Goal: Task Accomplishment & Management: Complete application form

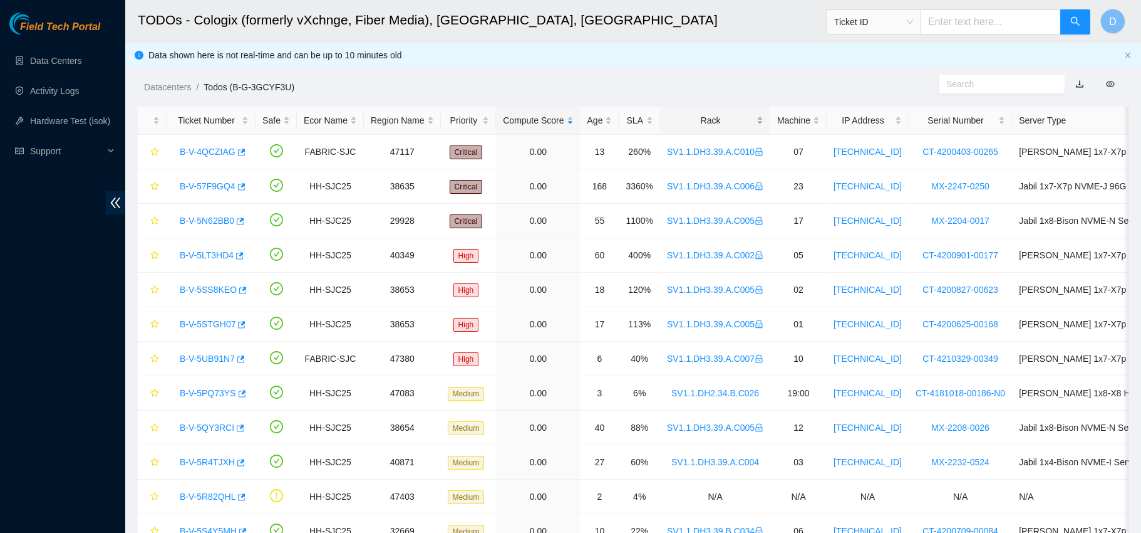
click at [706, 122] on div "Rack" at bounding box center [715, 120] width 96 height 14
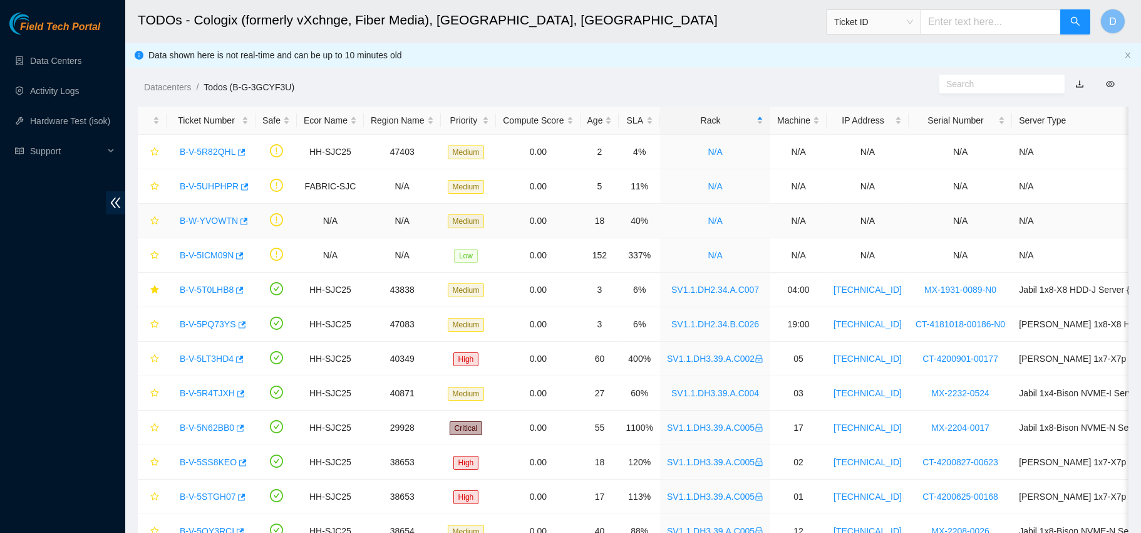
scroll to position [34, 0]
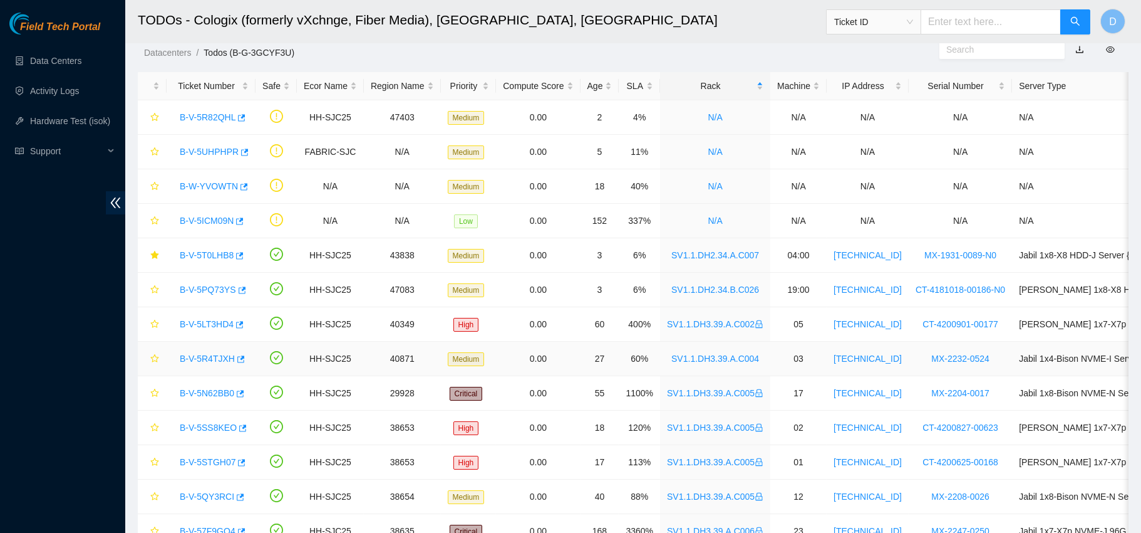
click at [207, 350] on div "B-V-5R4TJXH" at bounding box center [211, 358] width 75 height 20
click at [206, 356] on link "B-V-5R4TJXH" at bounding box center [207, 358] width 55 height 10
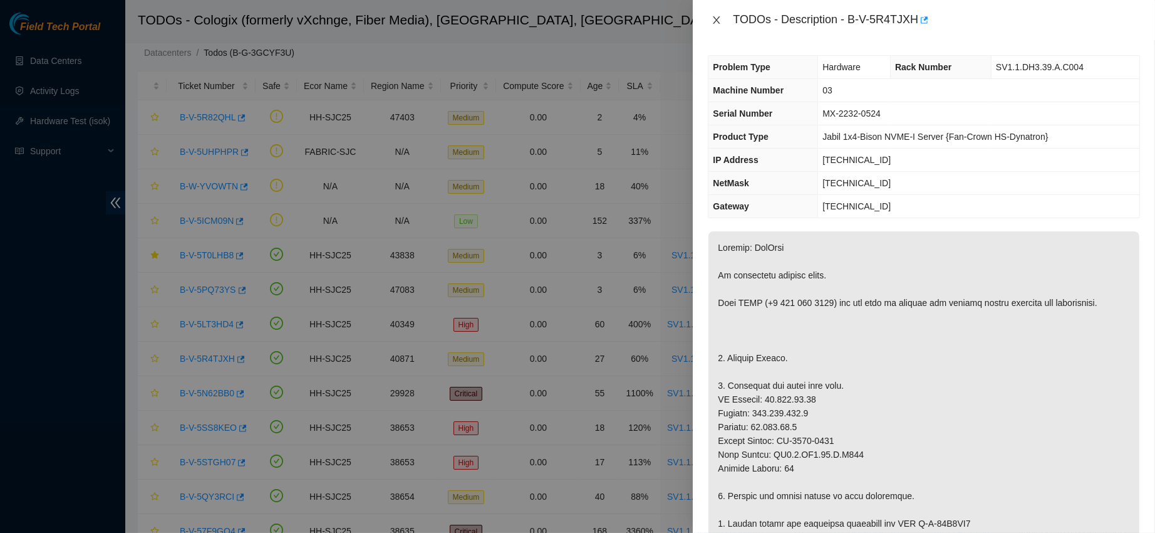
click at [720, 21] on icon "close" at bounding box center [717, 20] width 10 height 10
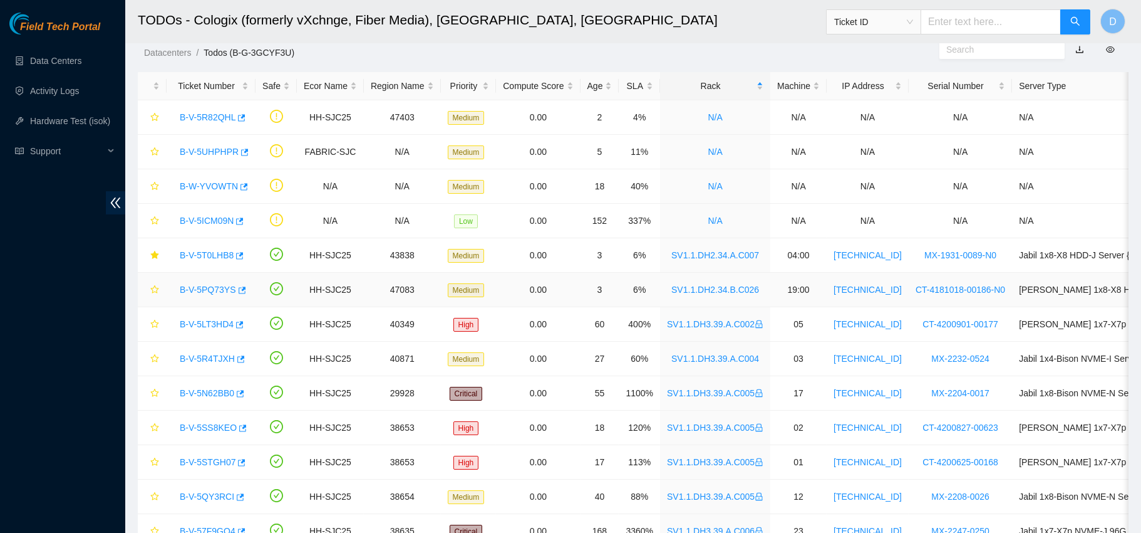
click at [205, 287] on link "B-V-5PQ73YS" at bounding box center [208, 289] width 56 height 10
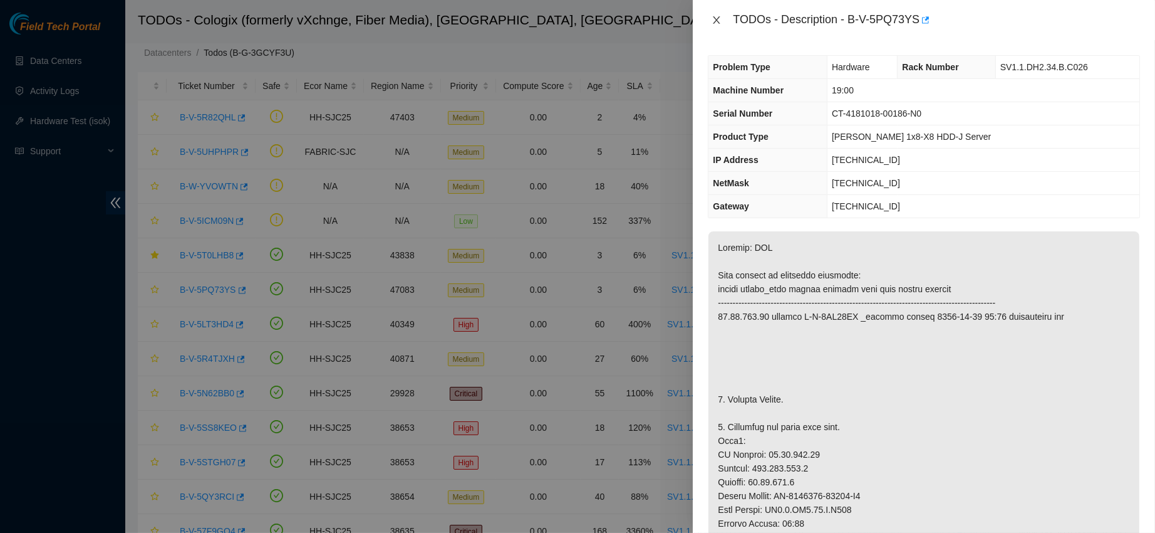
click at [712, 20] on icon "close" at bounding box center [717, 20] width 10 height 10
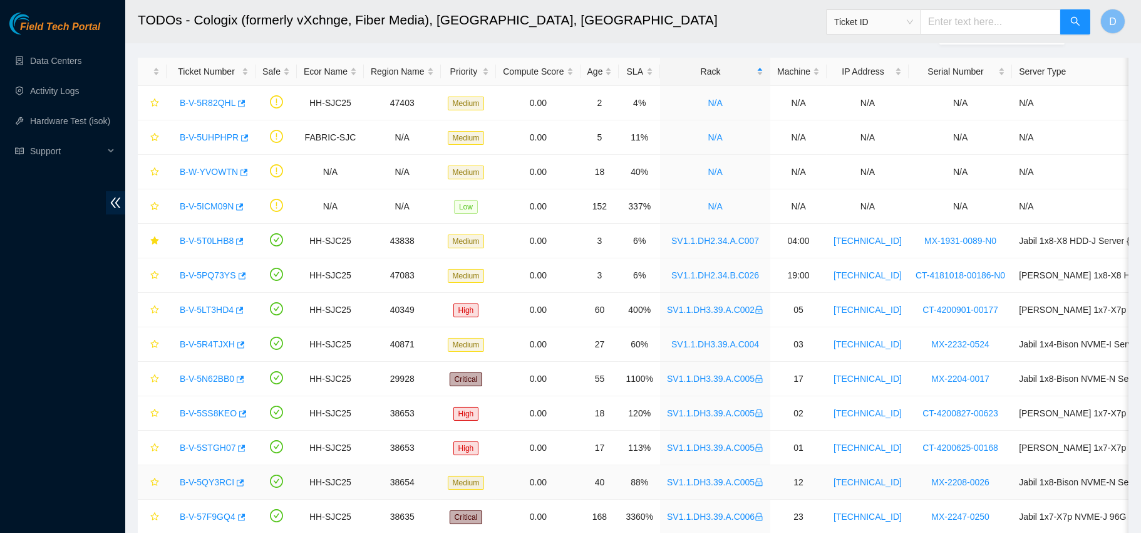
scroll to position [43, 0]
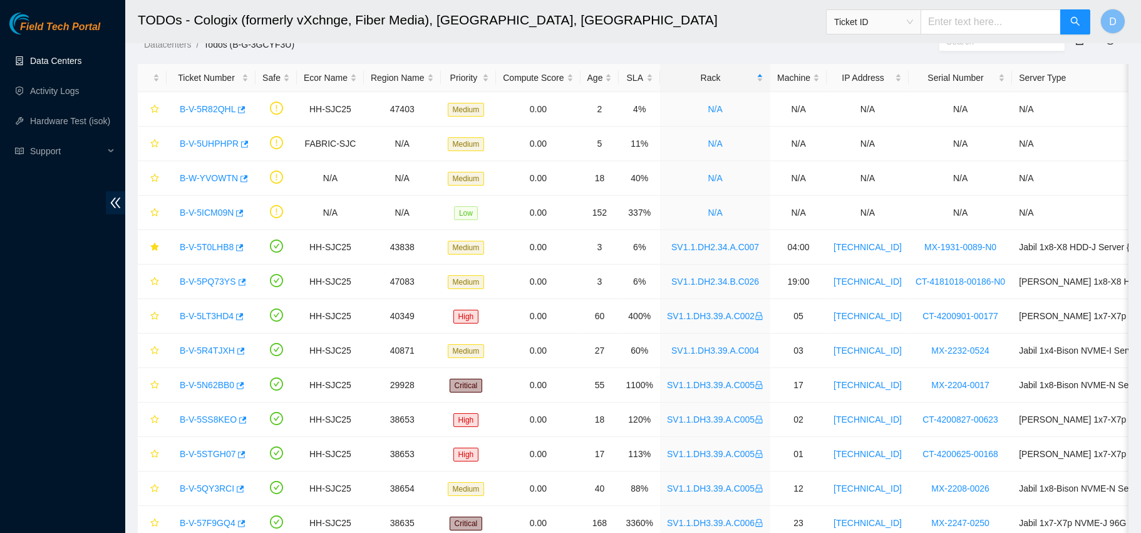
click at [47, 56] on link "Data Centers" at bounding box center [55, 61] width 51 height 10
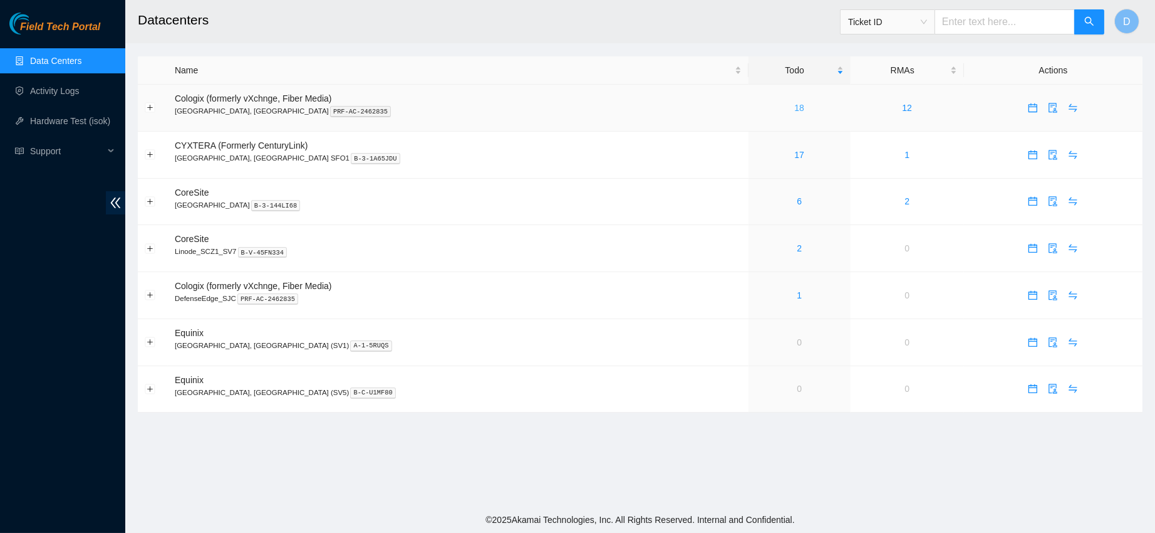
click at [794, 105] on link "18" at bounding box center [799, 108] width 10 height 10
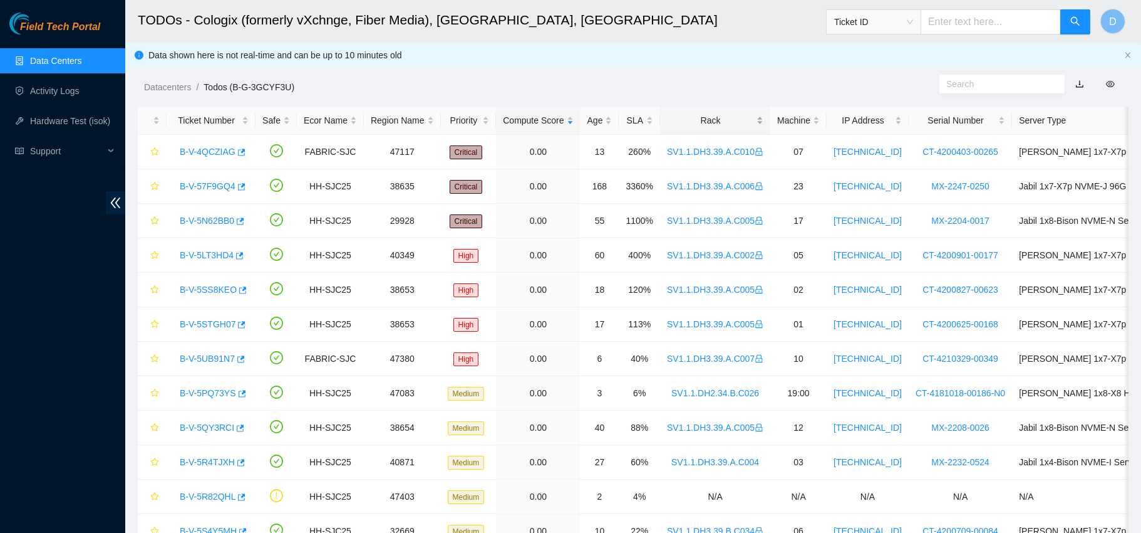
click at [702, 116] on div "Rack" at bounding box center [715, 120] width 96 height 14
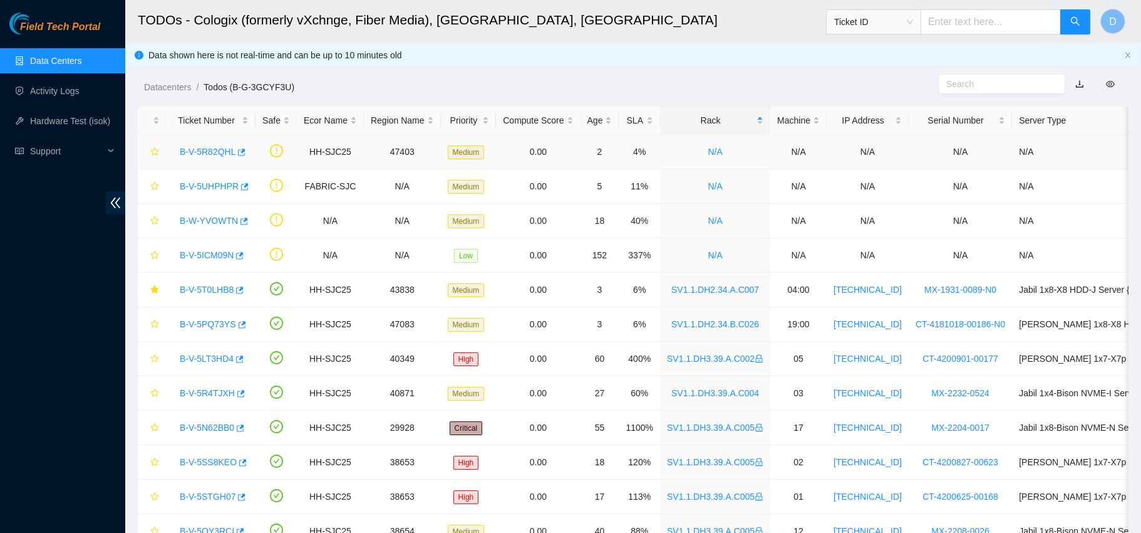
click at [211, 152] on link "B-V-5R82QHL" at bounding box center [208, 152] width 56 height 10
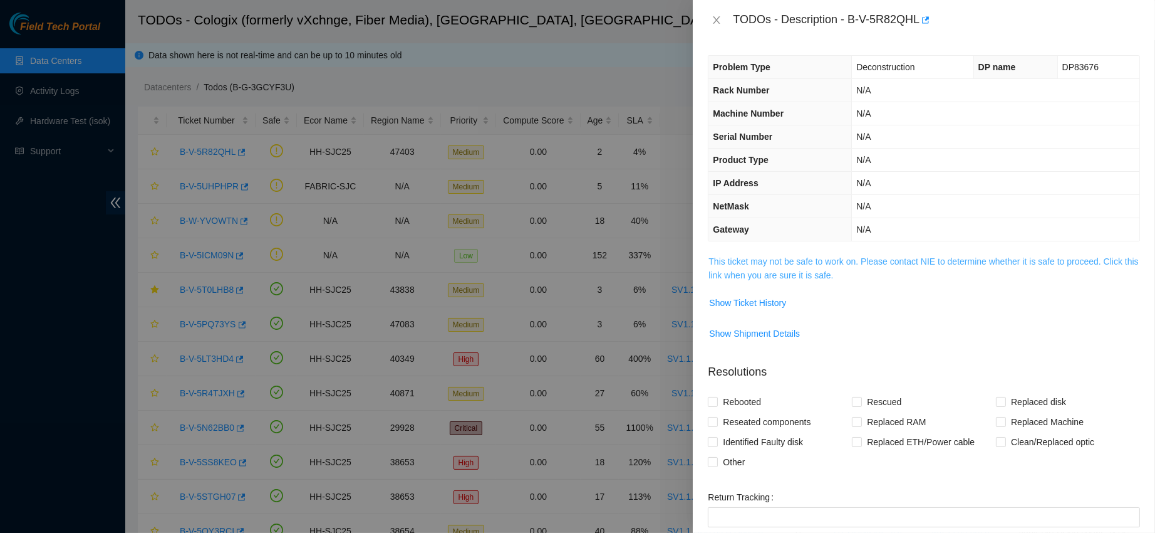
click at [798, 268] on link "This ticket may not be safe to work on. Please contact NIE to determine whether…" at bounding box center [924, 268] width 430 height 24
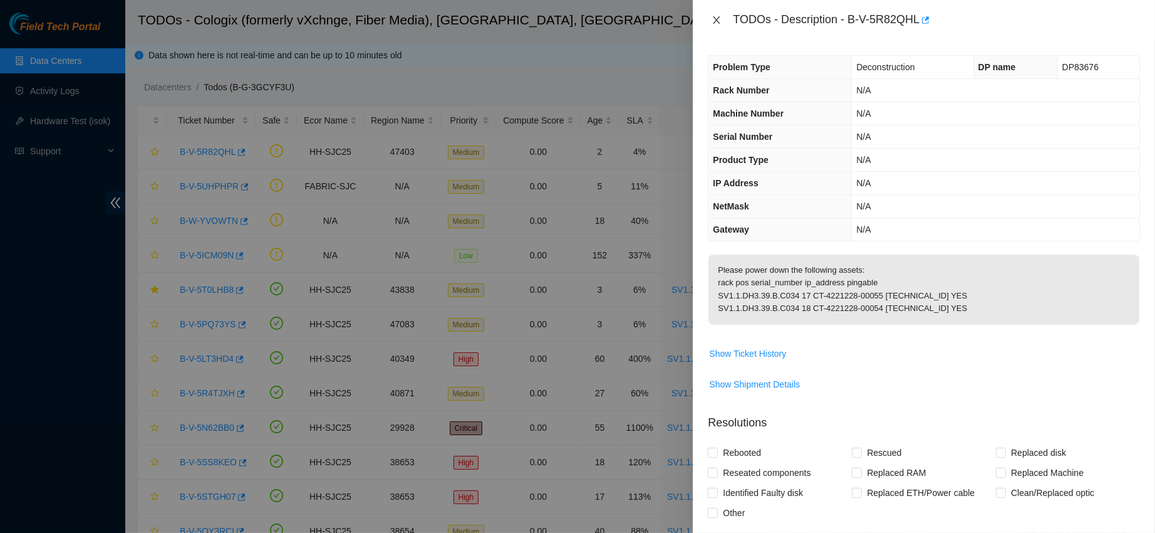
click at [712, 15] on icon "close" at bounding box center [717, 20] width 10 height 10
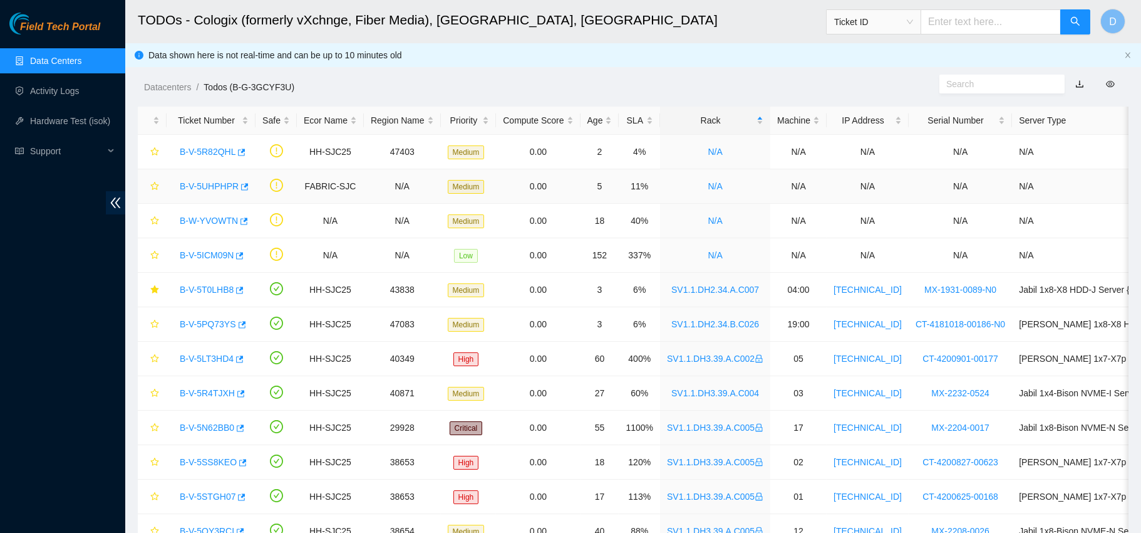
click at [209, 181] on link "B-V-5UHPHPR" at bounding box center [209, 186] width 59 height 10
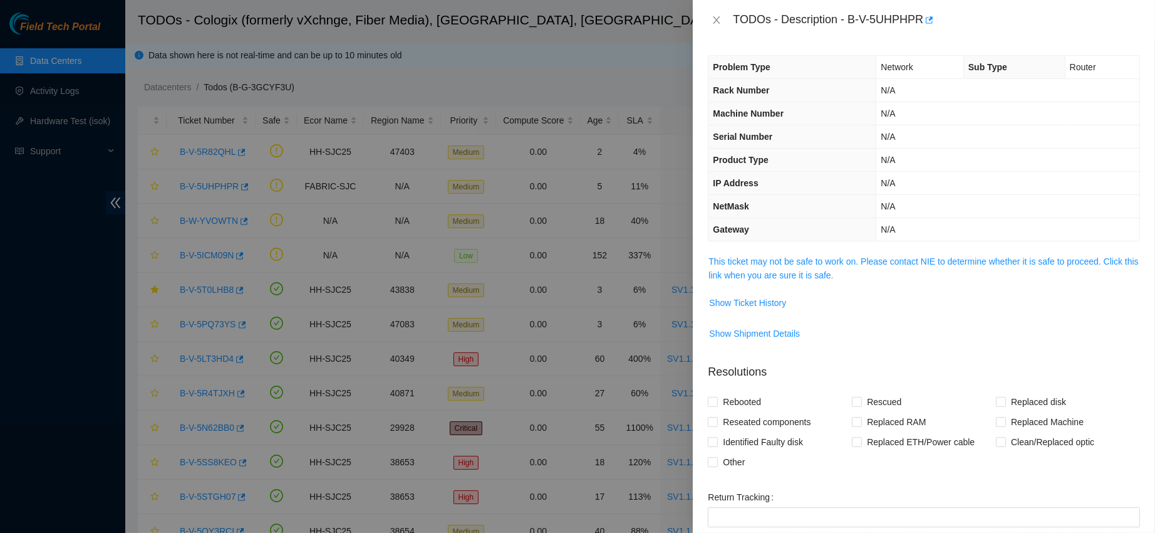
click at [781, 285] on td "This ticket may not be safe to work on. Please contact NIE to determine whether…" at bounding box center [924, 273] width 432 height 38
click at [786, 269] on link "This ticket may not be safe to work on. Please contact NIE to determine whether…" at bounding box center [924, 268] width 430 height 24
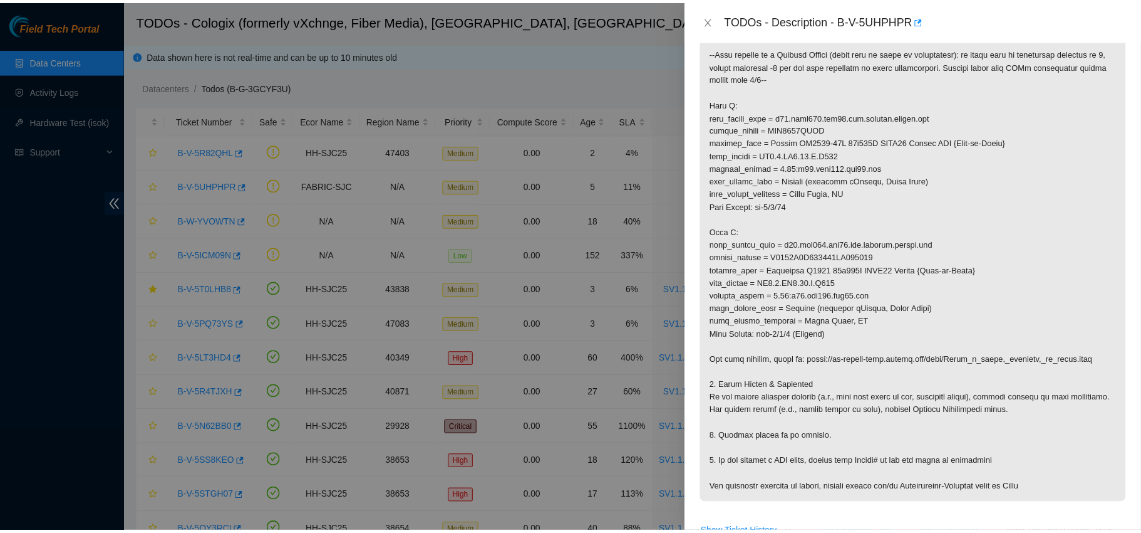
scroll to position [387, 0]
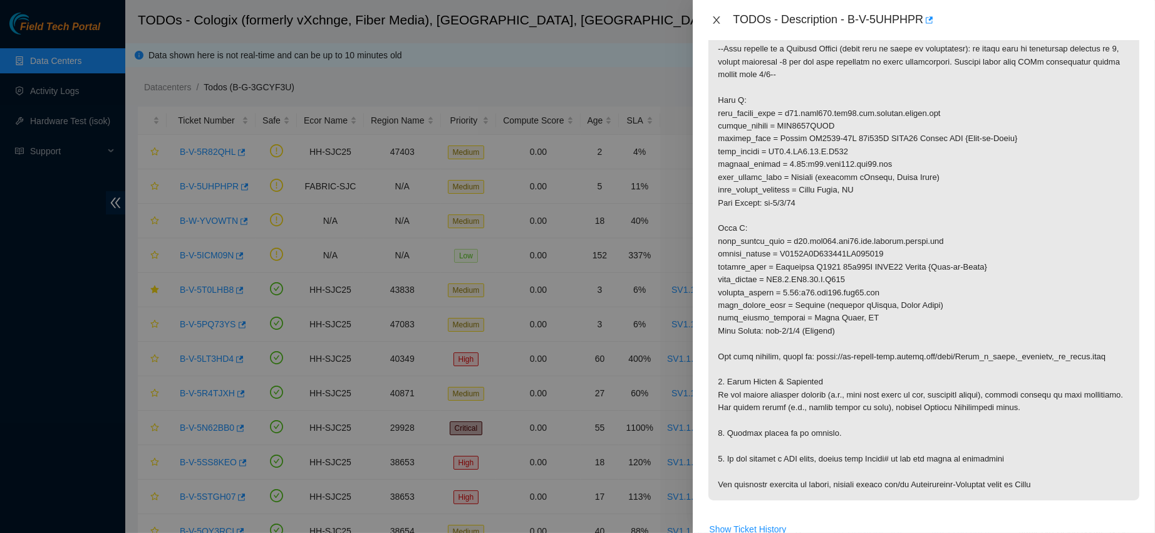
click at [714, 20] on icon "close" at bounding box center [717, 20] width 10 height 10
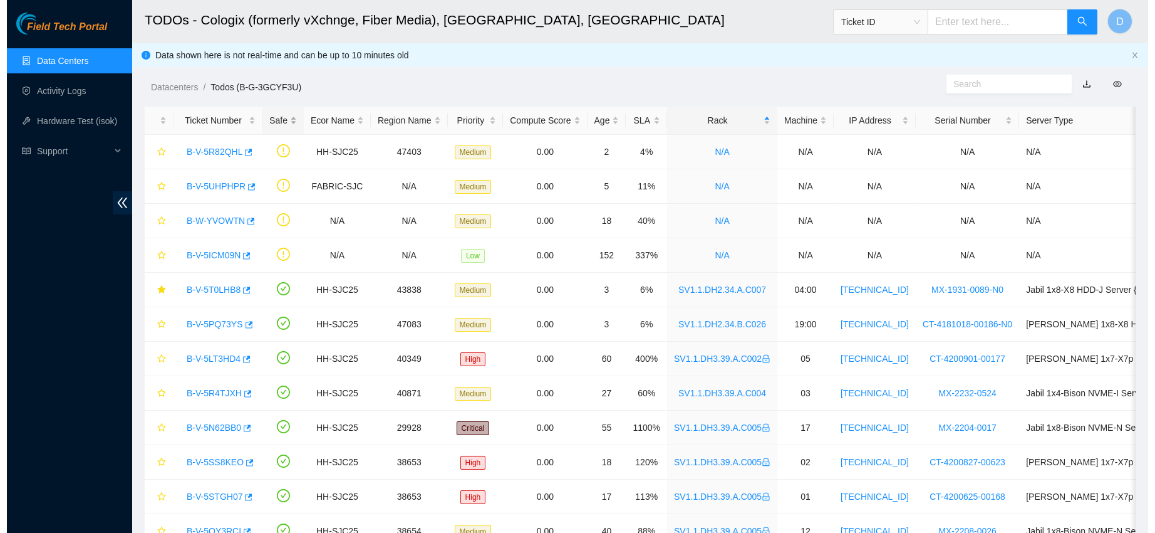
scroll to position [191, 0]
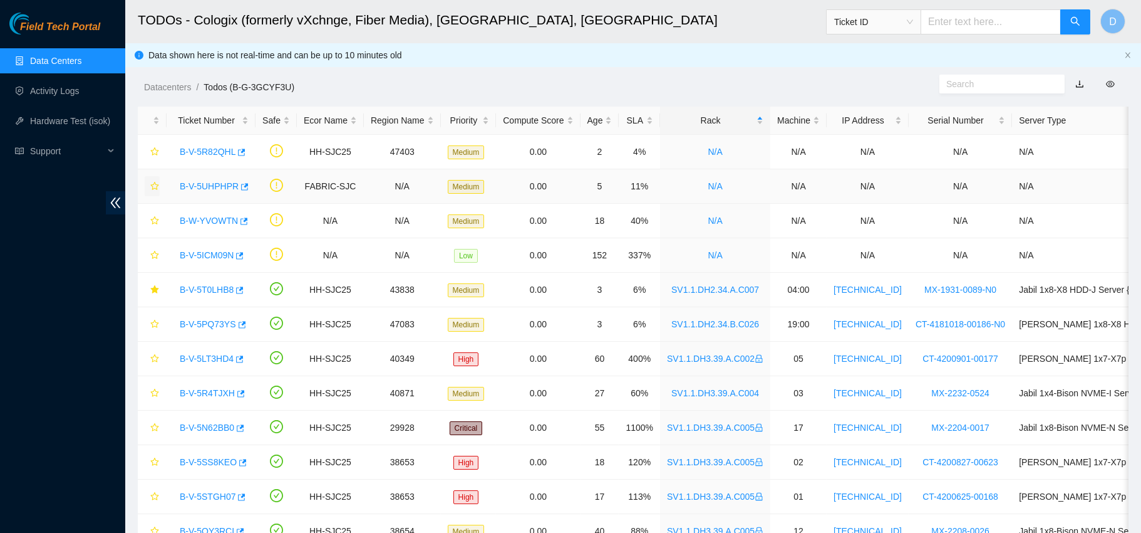
click at [155, 187] on icon "star" at bounding box center [154, 186] width 9 height 9
click at [216, 217] on link "B-W-YVOWTN" at bounding box center [209, 221] width 58 height 10
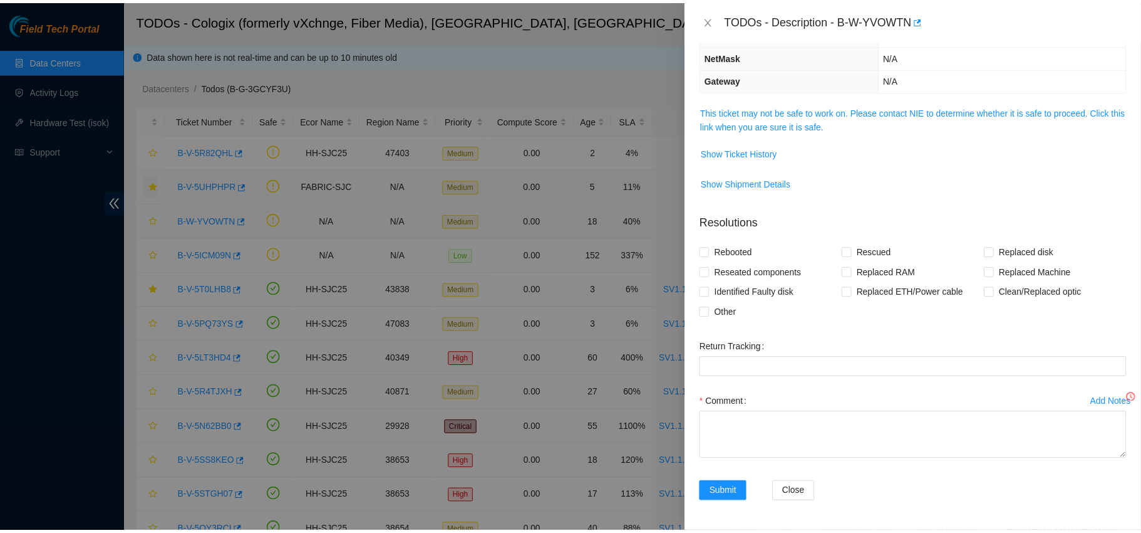
scroll to position [136, 0]
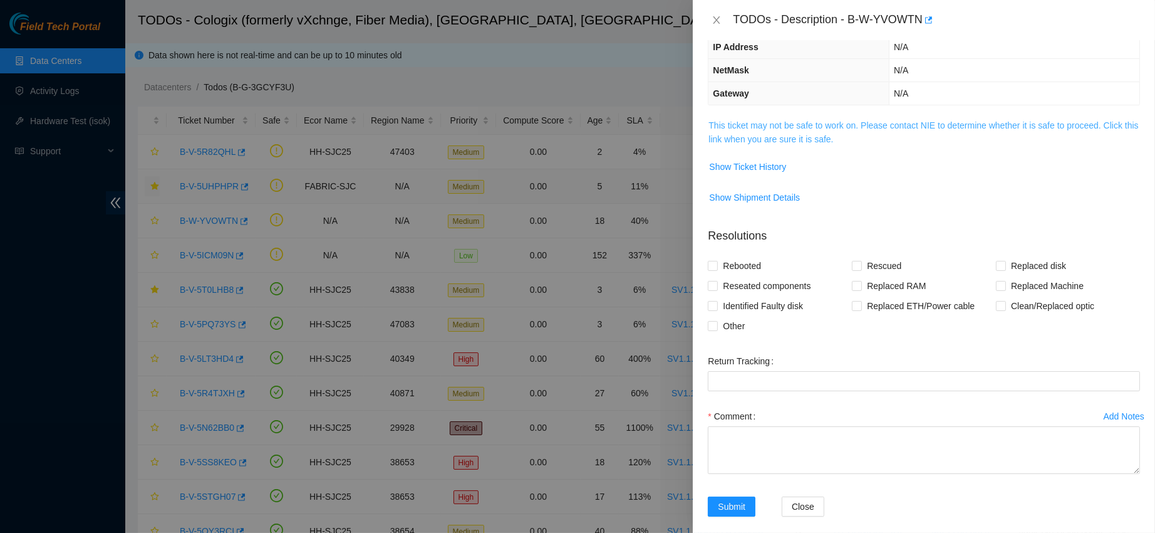
click at [769, 142] on link "This ticket may not be safe to work on. Please contact NIE to determine whether…" at bounding box center [924, 132] width 430 height 24
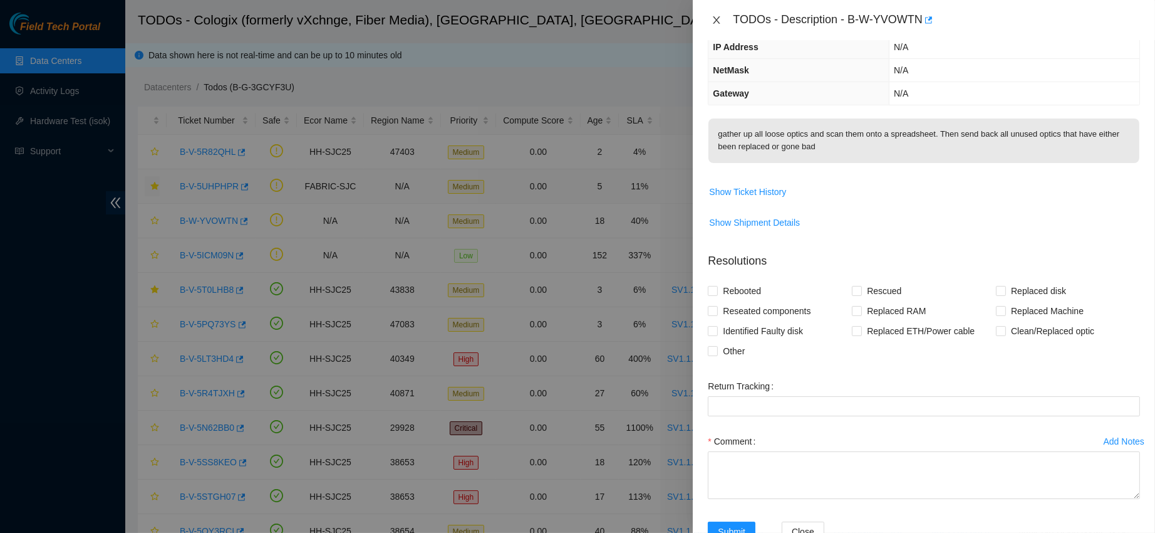
click at [720, 18] on icon "close" at bounding box center [717, 20] width 10 height 10
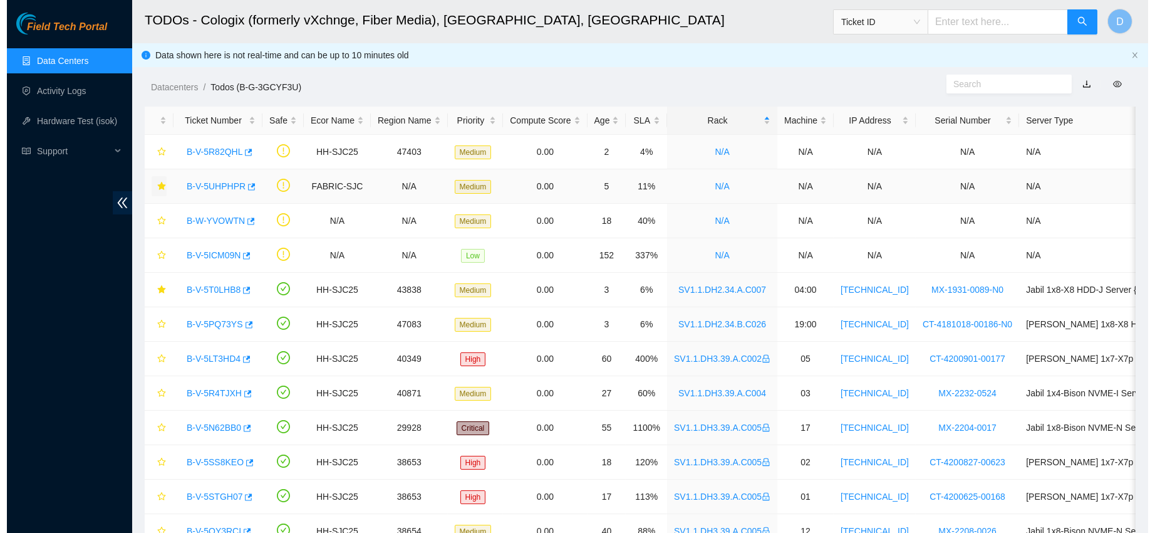
scroll to position [191, 0]
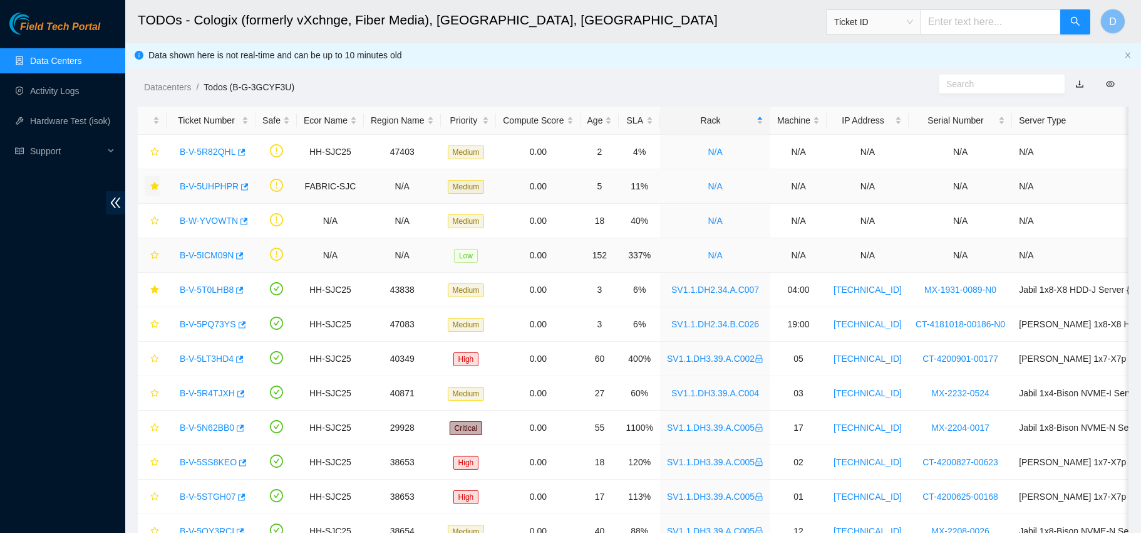
click at [201, 255] on link "B-V-5ICM09N" at bounding box center [207, 255] width 54 height 10
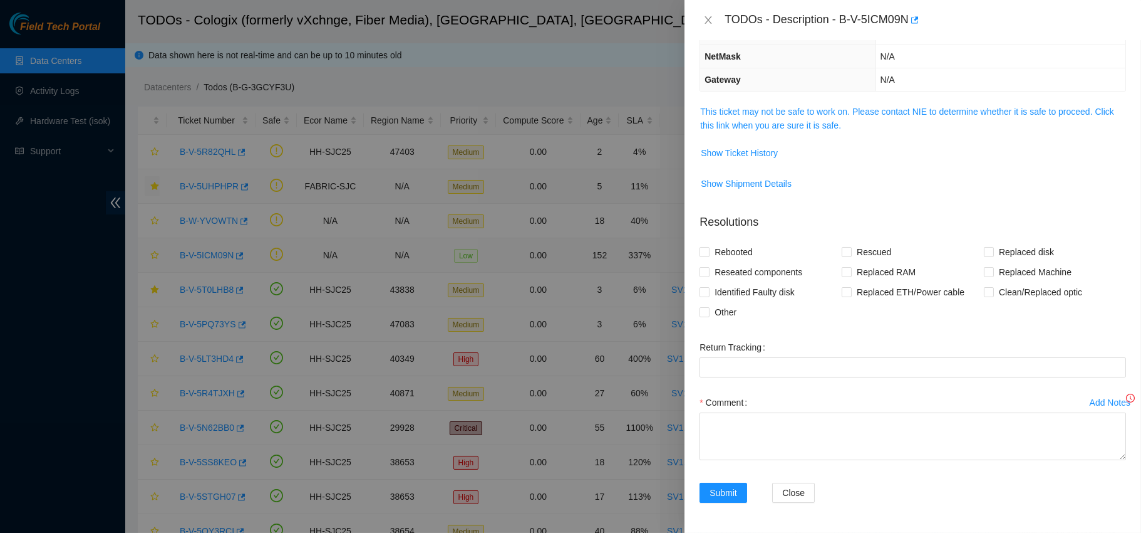
scroll to position [136, 0]
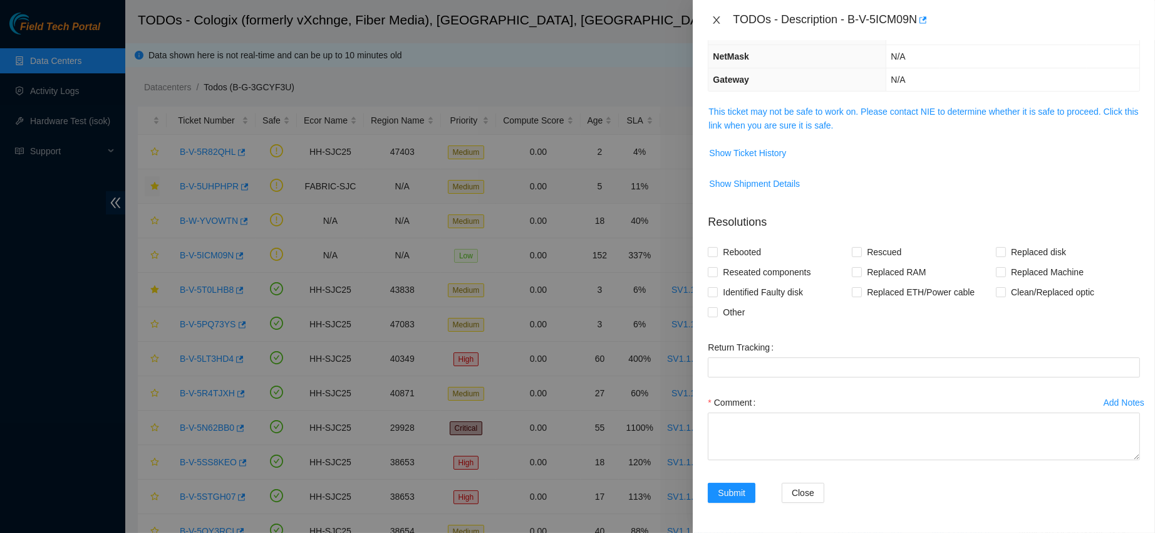
click at [717, 18] on icon "close" at bounding box center [717, 20] width 10 height 10
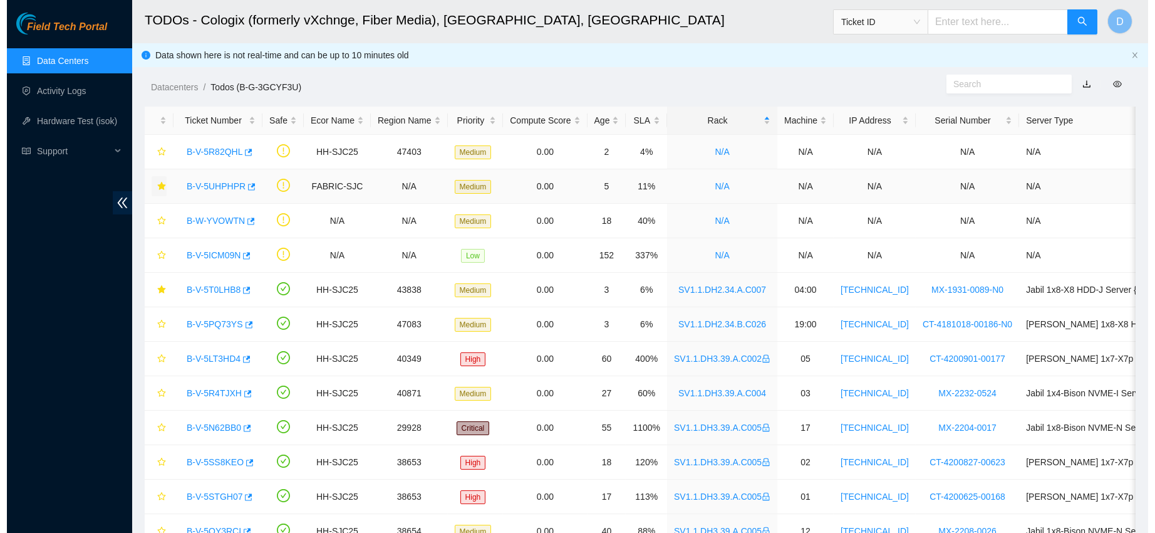
scroll to position [191, 0]
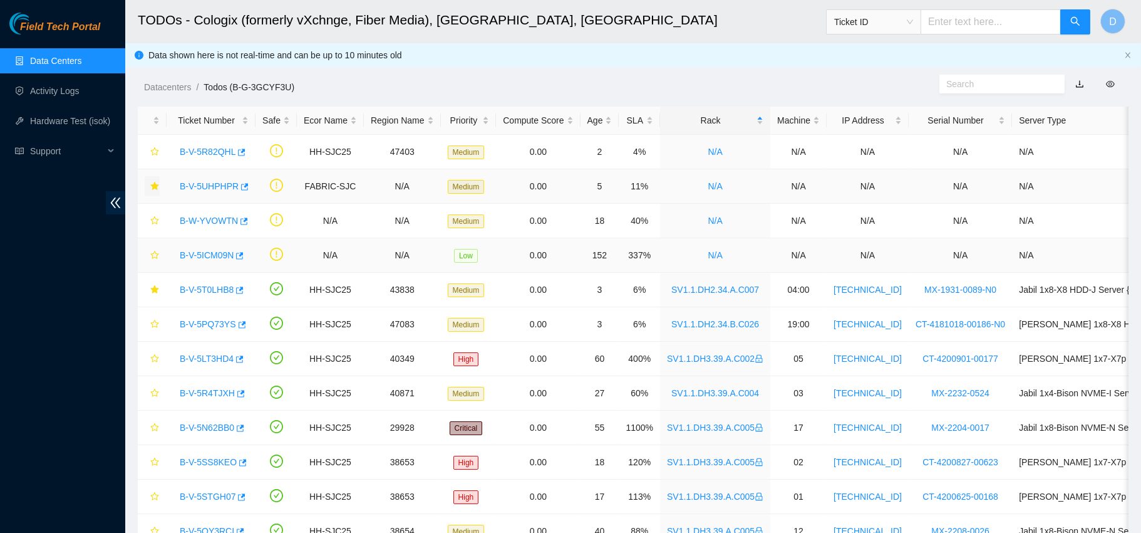
click at [200, 255] on link "B-V-5ICM09N" at bounding box center [207, 255] width 54 height 10
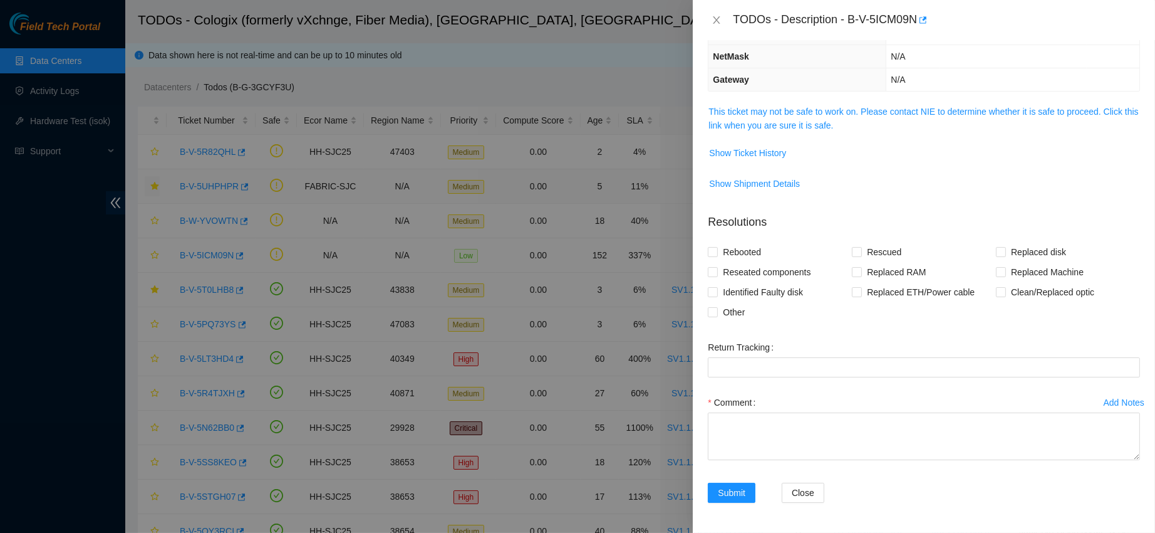
scroll to position [136, 0]
click at [786, 117] on link "This ticket may not be safe to work on. Please contact NIE to determine whether…" at bounding box center [924, 119] width 430 height 24
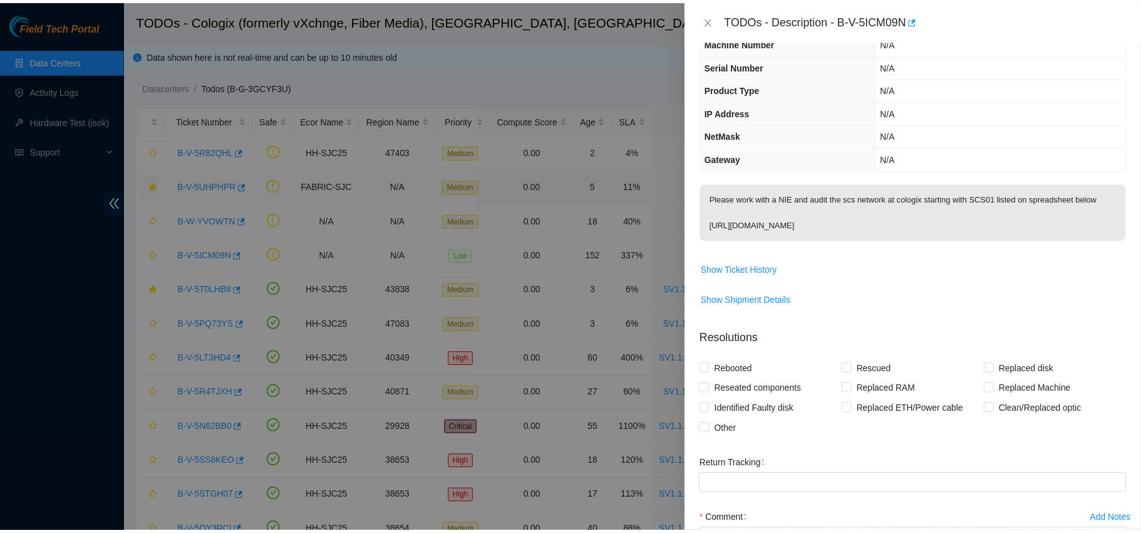
scroll to position [0, 0]
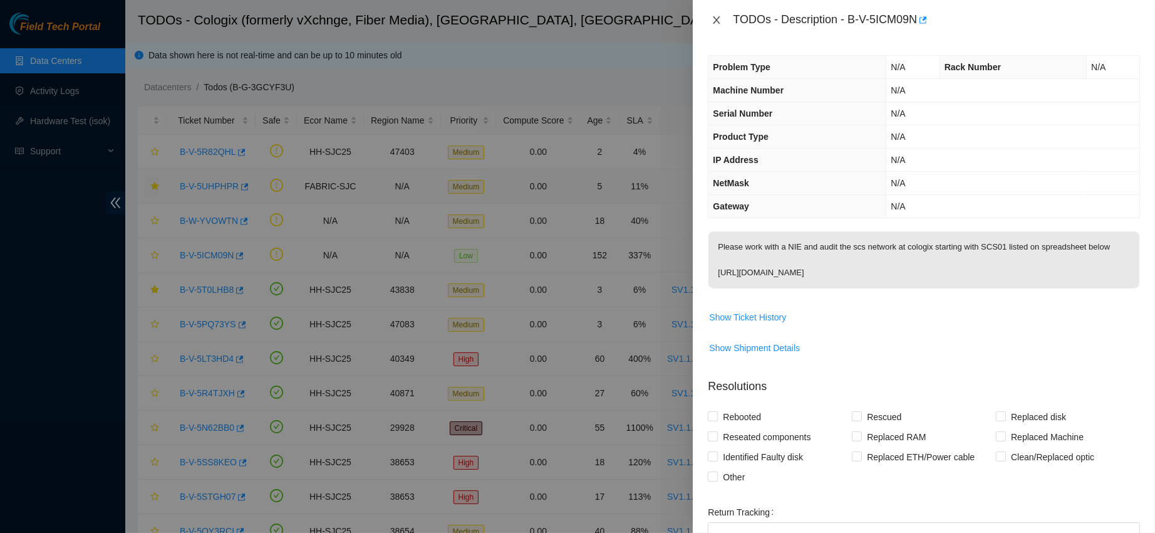
click at [723, 18] on button "Close" at bounding box center [717, 20] width 18 height 12
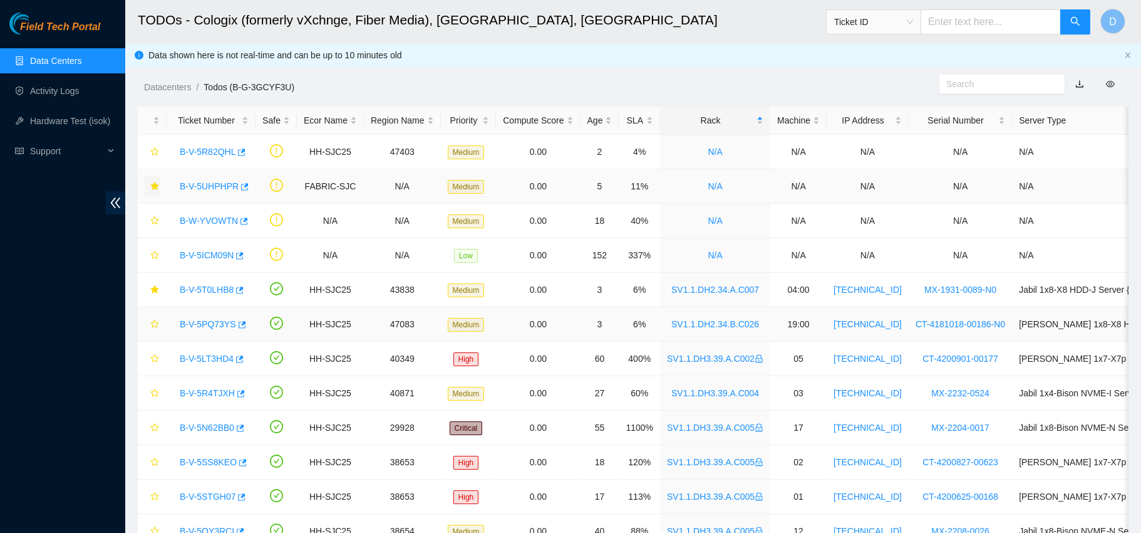
click at [206, 320] on link "B-V-5PQ73YS" at bounding box center [208, 324] width 56 height 10
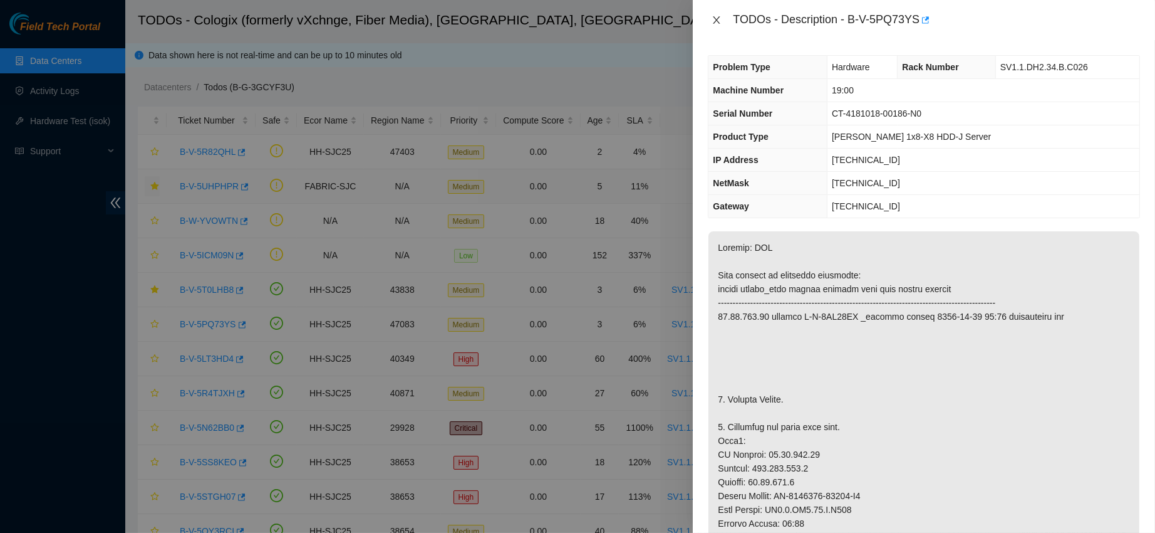
click at [717, 20] on icon "close" at bounding box center [717, 20] width 7 height 8
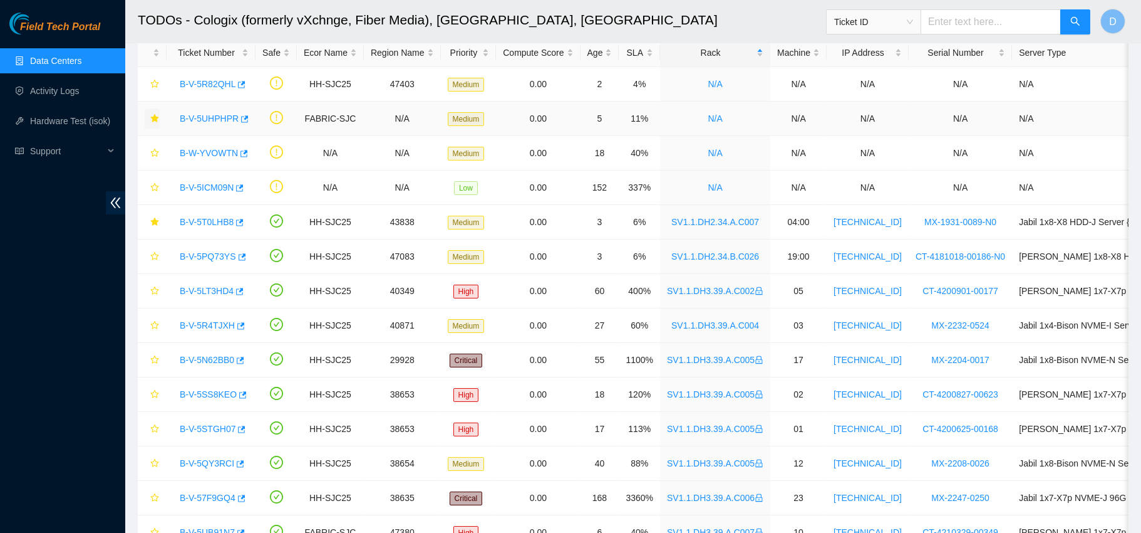
scroll to position [68, 0]
click at [205, 323] on link "B-V-5R4TJXH" at bounding box center [207, 325] width 55 height 10
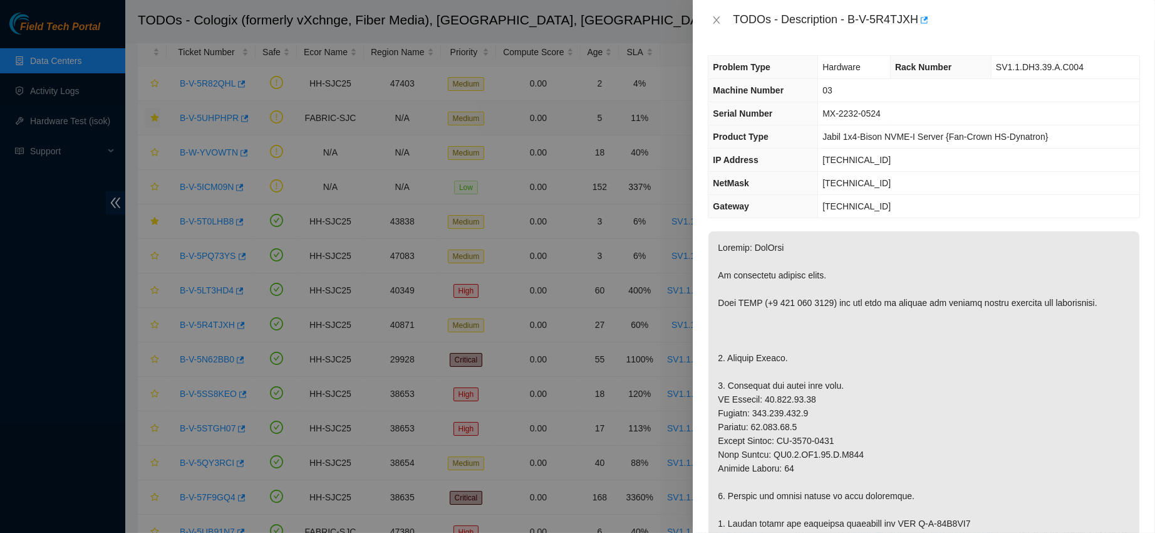
click at [715, 26] on div "TODOs - Description - B-V-5R4TJXH" at bounding box center [924, 20] width 432 height 20
click at [720, 19] on icon "close" at bounding box center [717, 20] width 10 height 10
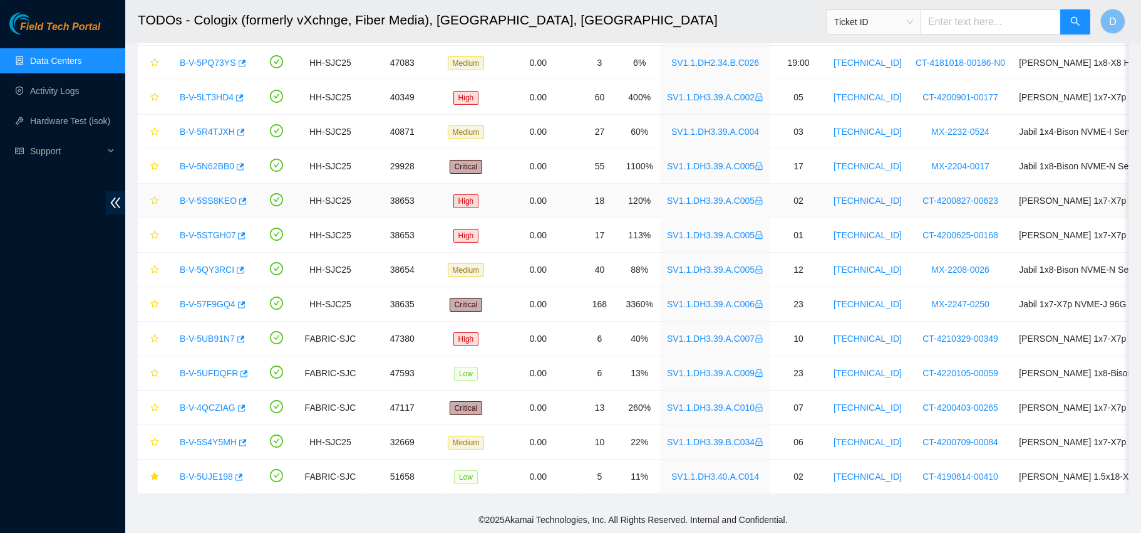
scroll to position [0, 0]
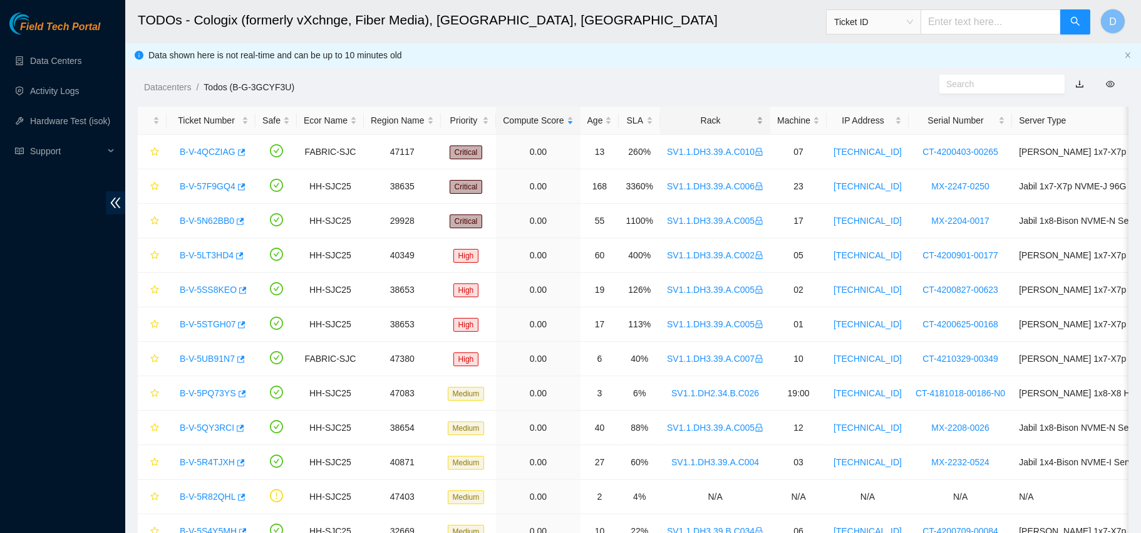
click at [712, 117] on div "Rack" at bounding box center [715, 120] width 96 height 14
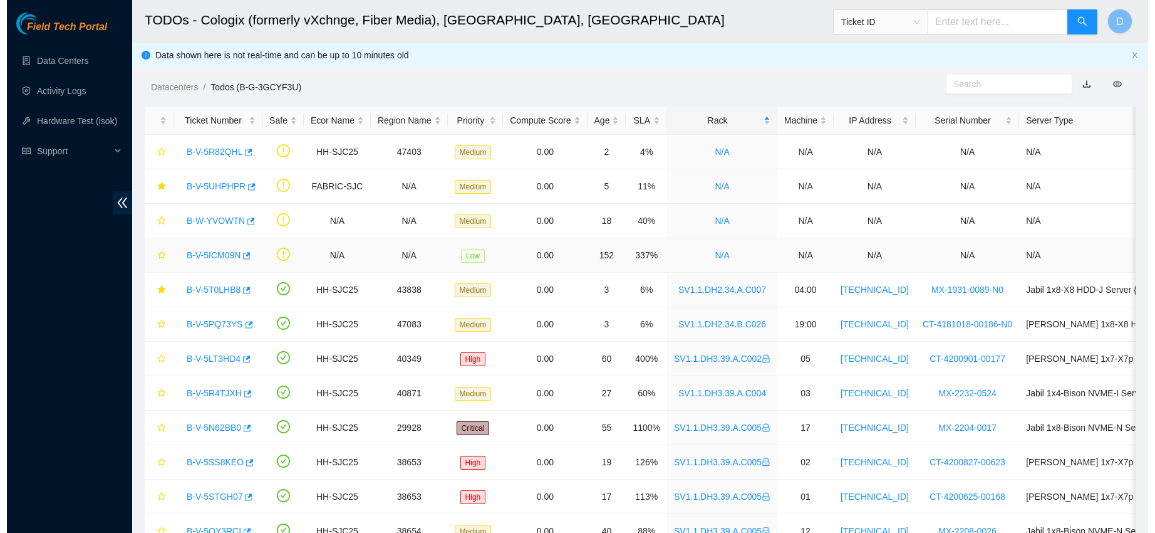
scroll to position [274, 0]
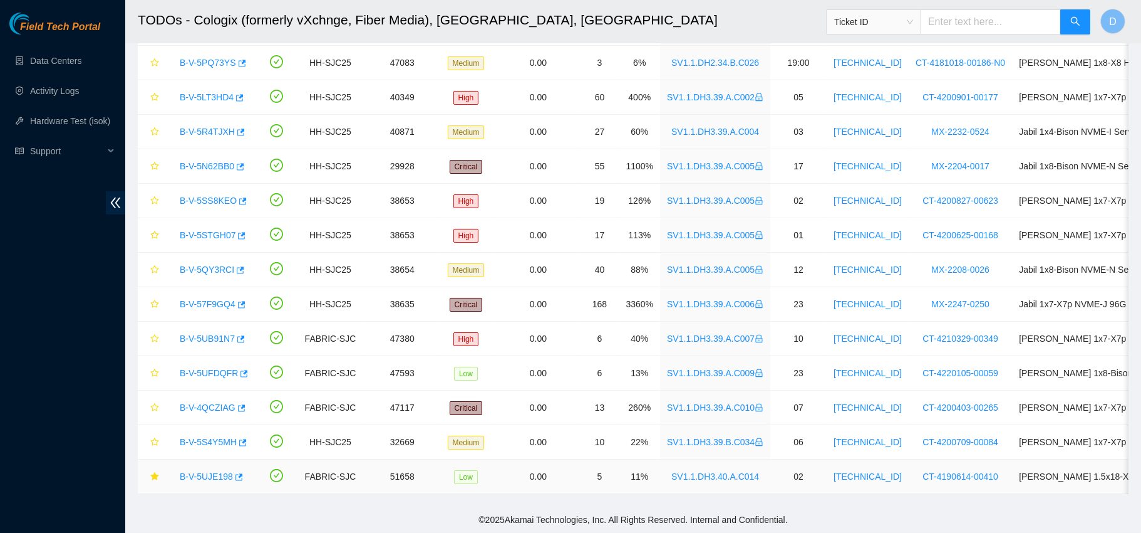
click at [202, 471] on link "B-V-5UJE198" at bounding box center [206, 476] width 53 height 10
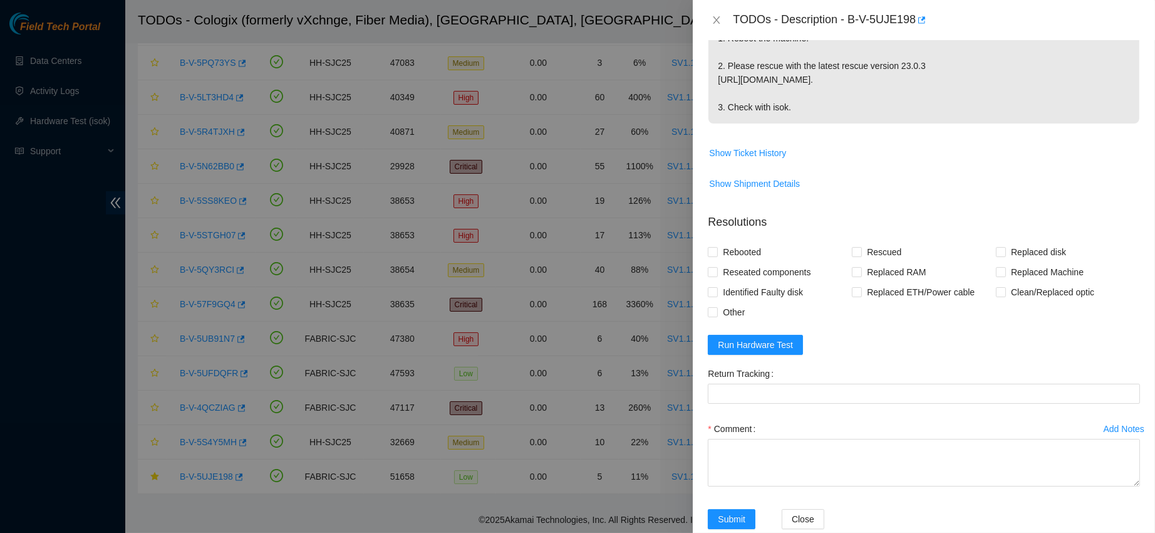
scroll to position [405, 0]
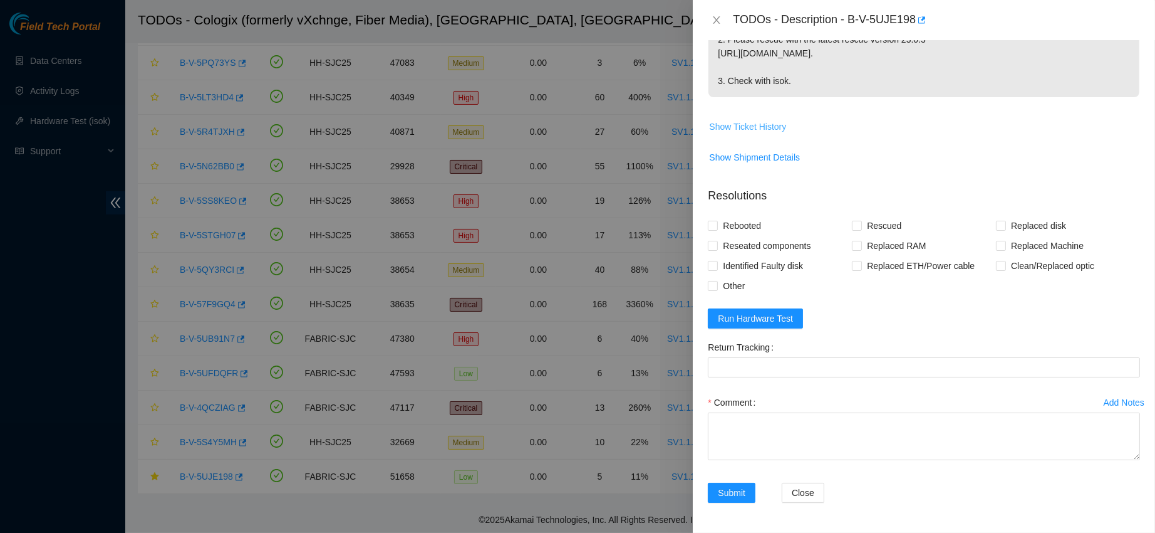
click at [742, 120] on span "Show Ticket History" at bounding box center [747, 127] width 77 height 14
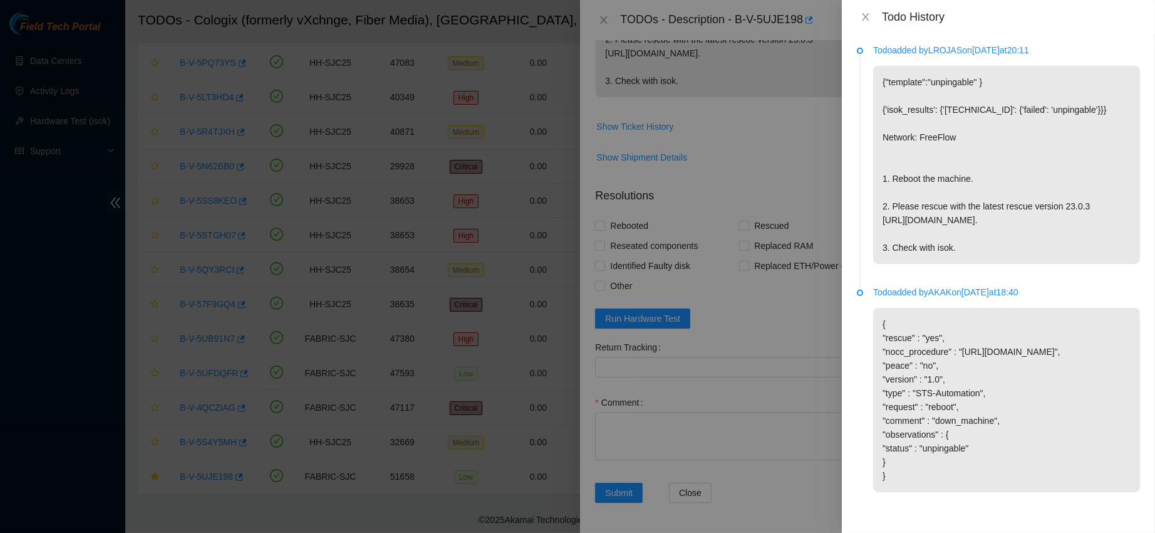
scroll to position [0, 0]
click at [865, 18] on icon "close" at bounding box center [865, 17] width 7 height 8
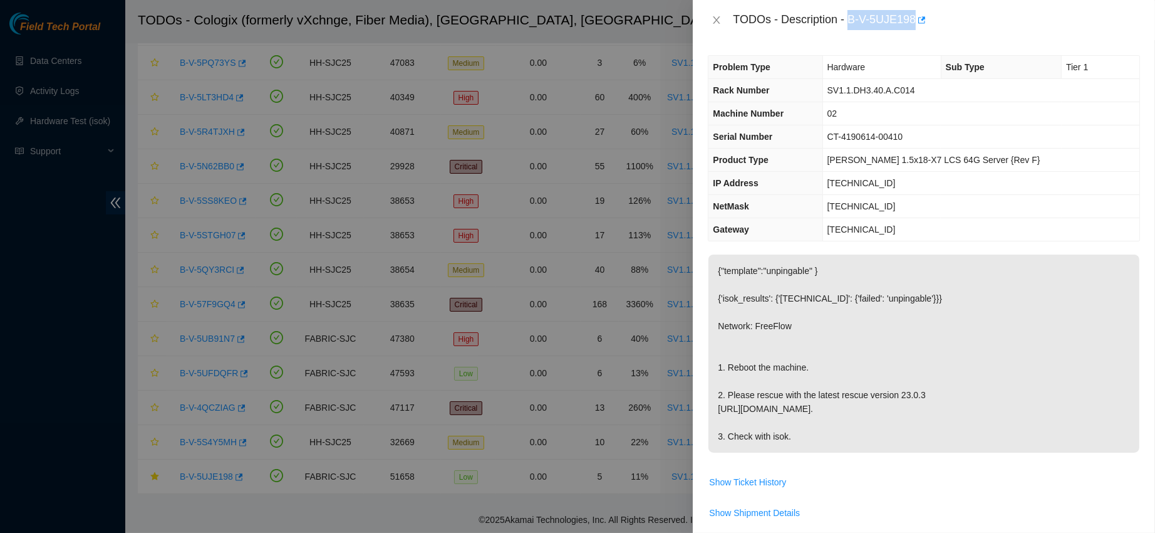
drag, startPoint x: 886, startPoint y: 18, endPoint x: 1017, endPoint y: 39, distance: 132.1
click at [1017, 39] on div "TODOs - Description - B-V-5UJE198" at bounding box center [924, 20] width 462 height 40
copy div "B-V-5UJE198"
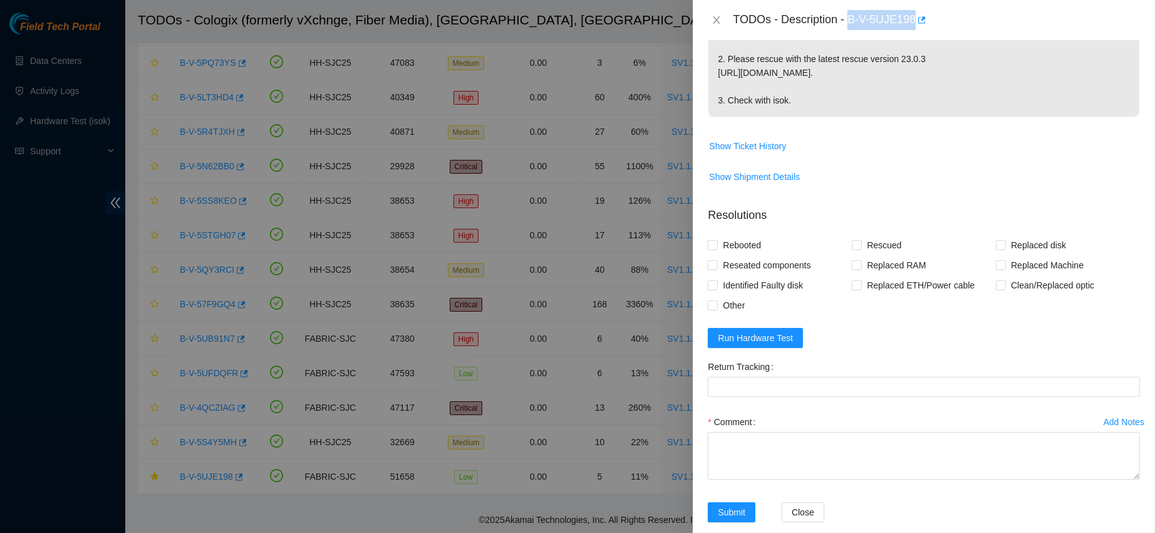
scroll to position [405, 0]
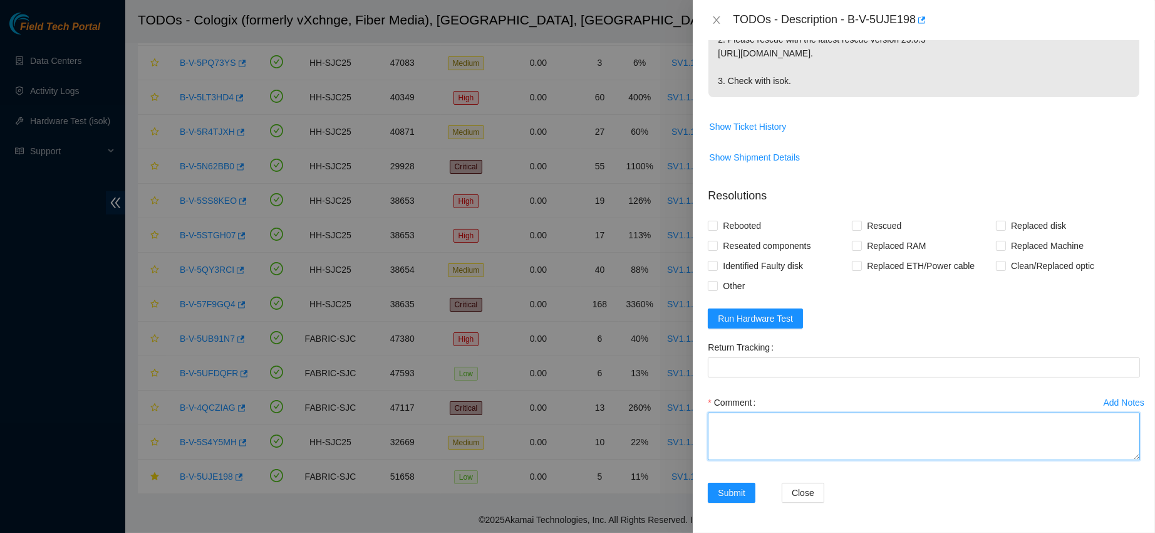
click at [744, 455] on textarea "Comment" at bounding box center [924, 436] width 432 height 48
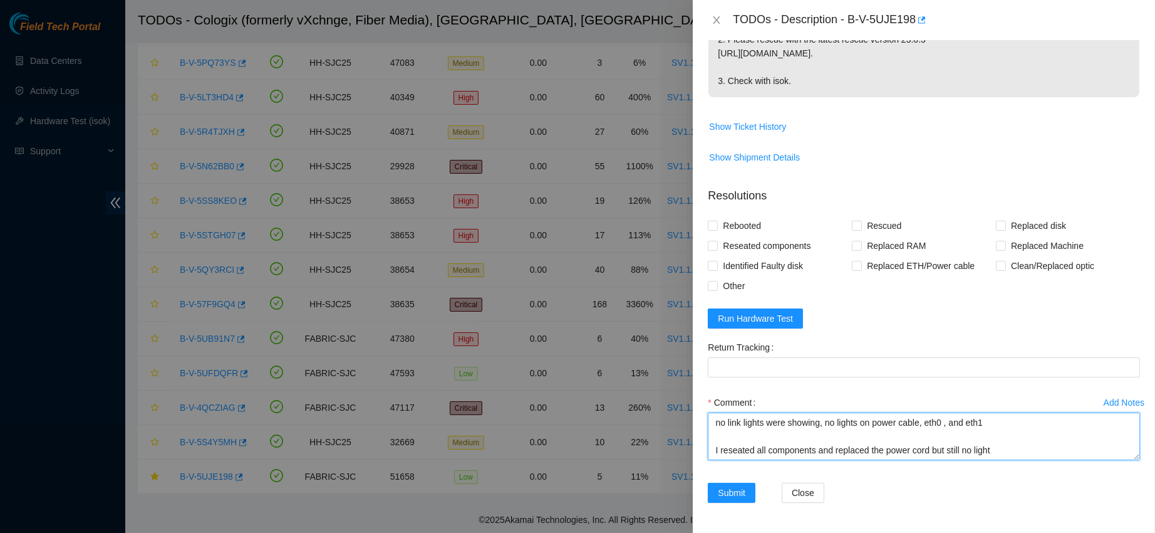
scroll to position [107, 0]
type textarea "contacted nocc to confirm that ticket was safe verified s/n on machine noticed …"
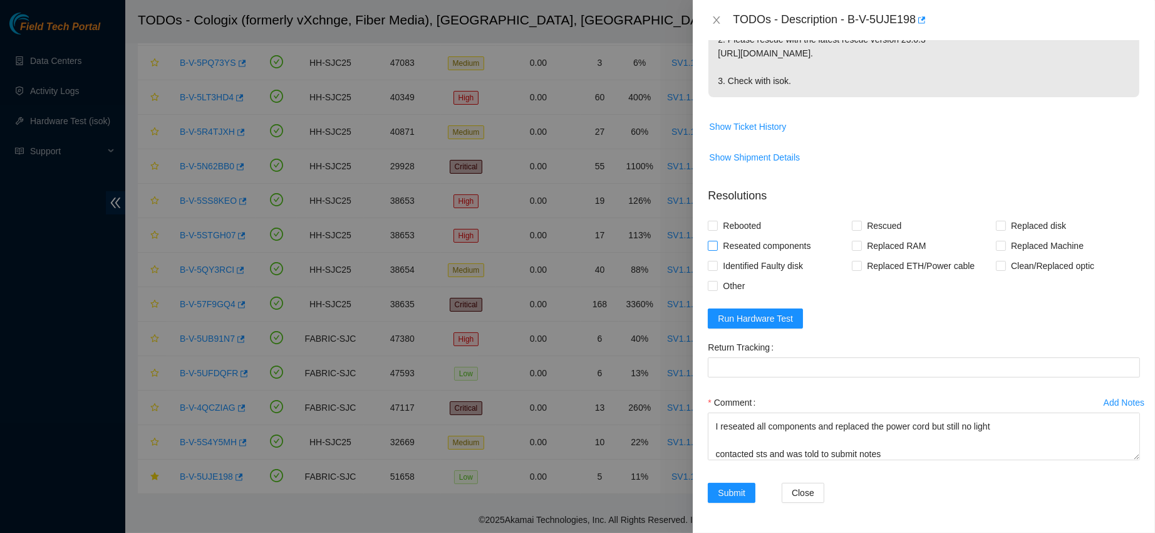
click at [710, 241] on input "Reseated components" at bounding box center [712, 245] width 9 height 9
checkbox input "true"
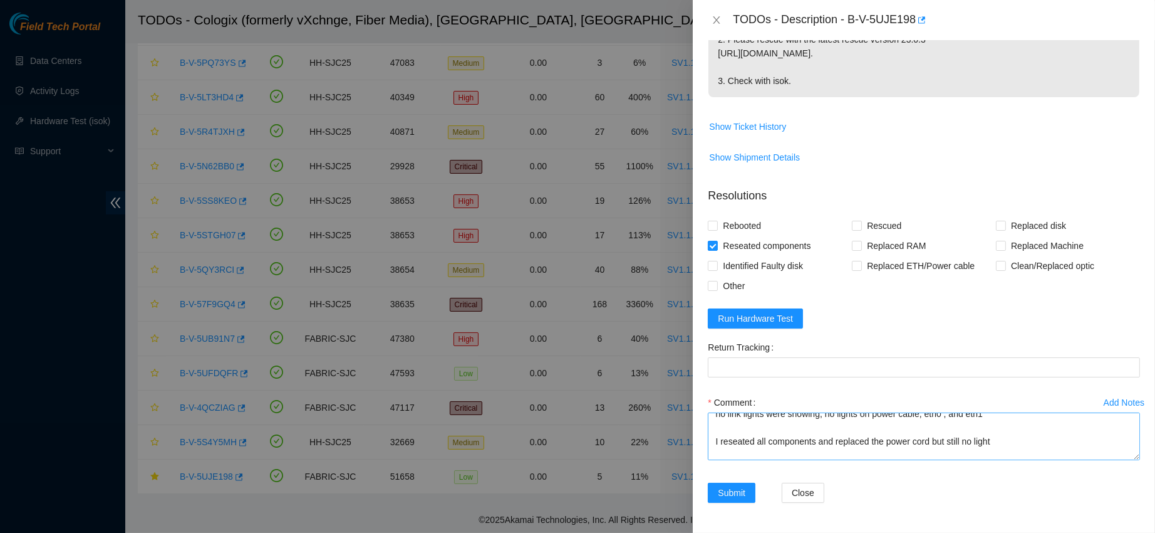
scroll to position [110, 0]
click at [1022, 422] on textarea "contacted nocc to confirm that ticket was safe verified s/n on machine noticed …" at bounding box center [924, 436] width 432 height 48
click at [891, 444] on textarea "contacted nocc to confirm that ticket was safe verified s/n on machine noticed …" at bounding box center [924, 436] width 432 height 48
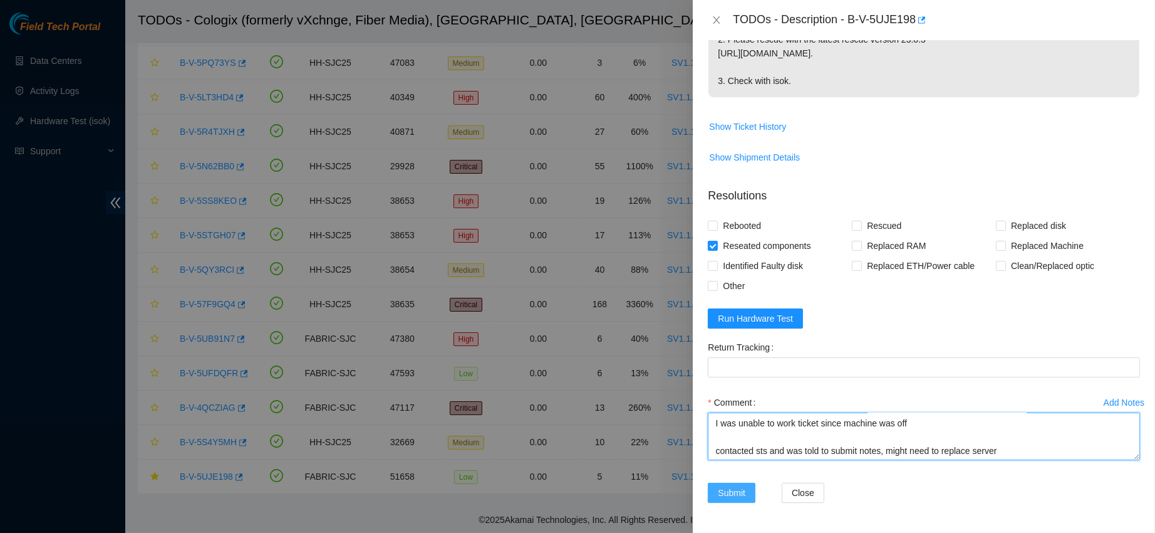
type textarea "contacted nocc to confirm that ticket was safe verified s/n on machine noticed …"
click at [736, 492] on span "Submit" at bounding box center [732, 493] width 28 height 14
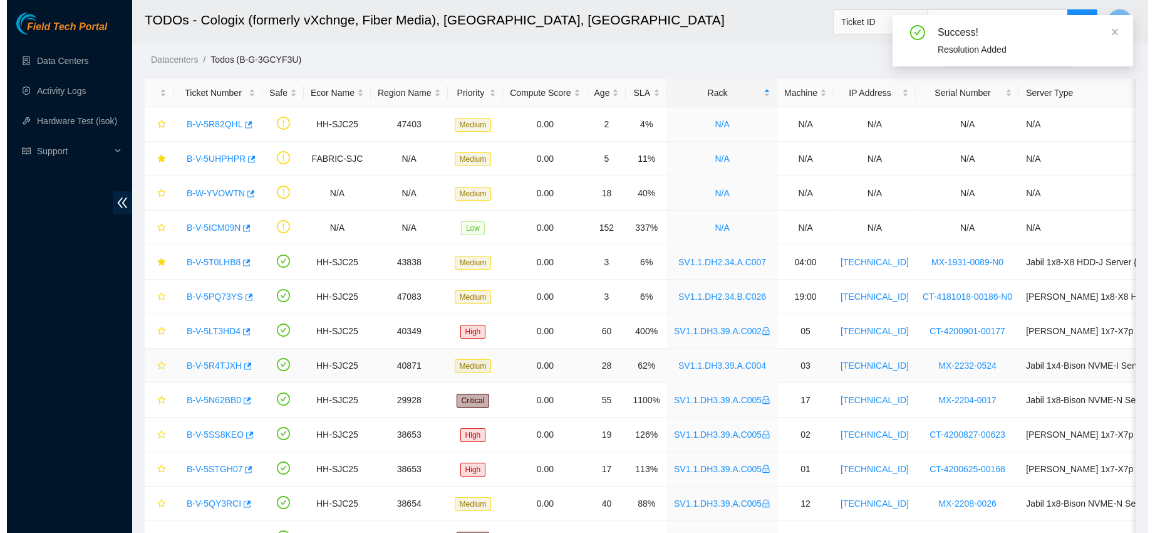
scroll to position [0, 0]
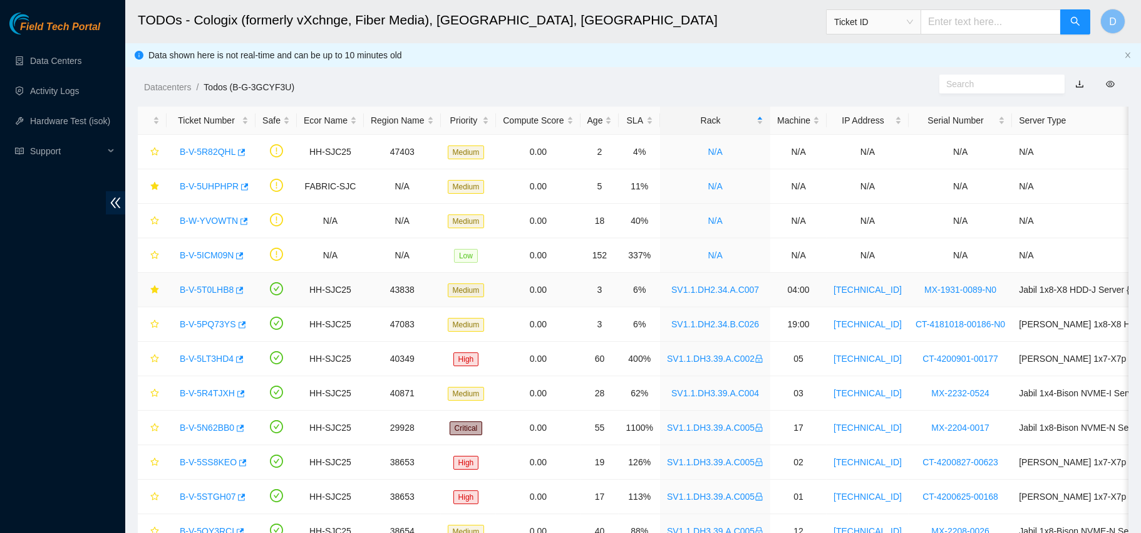
click at [204, 288] on link "B-V-5T0LHB8" at bounding box center [207, 289] width 54 height 10
